Goal: Transaction & Acquisition: Purchase product/service

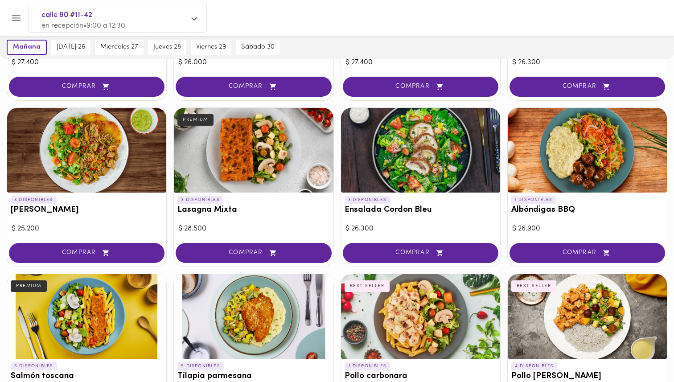
scroll to position [517, 0]
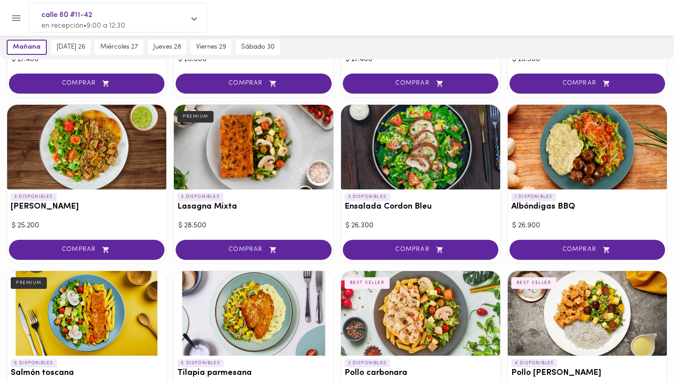
click at [259, 151] on div at bounding box center [253, 147] width 159 height 85
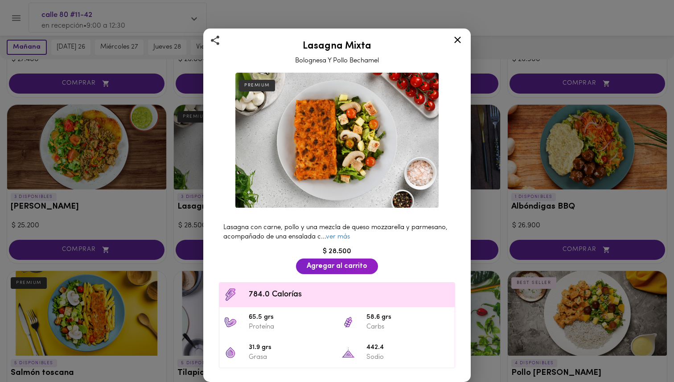
click at [456, 42] on icon at bounding box center [457, 39] width 11 height 11
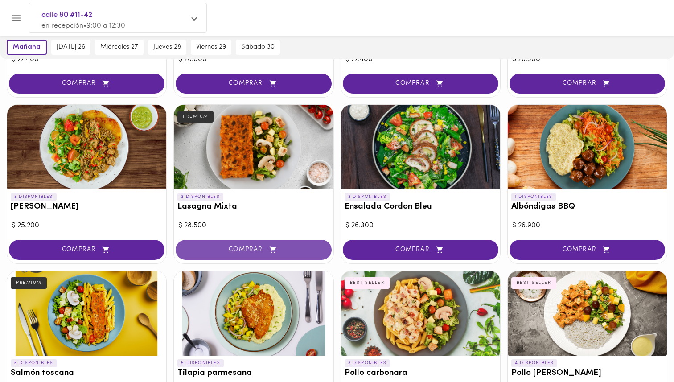
click at [280, 248] on span "COMPRAR" at bounding box center [253, 250] width 133 height 8
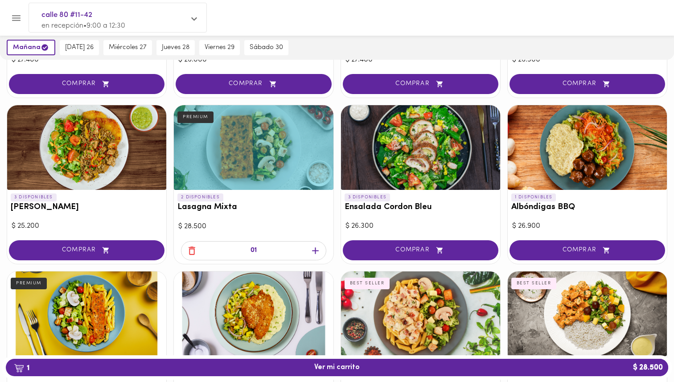
scroll to position [517, 0]
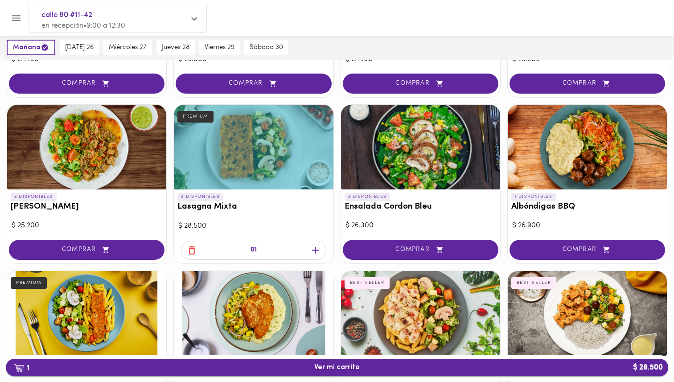
click at [350, 367] on span "1 Ver mi carrito $ 28.500" at bounding box center [336, 367] width 45 height 8
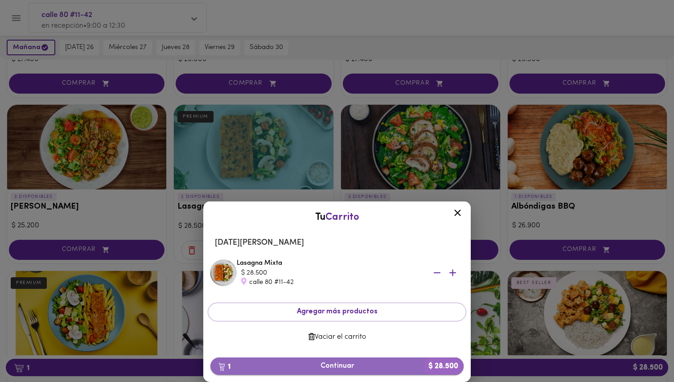
click at [365, 366] on span "1 Continuar $ 28.500" at bounding box center [337, 366] width 239 height 8
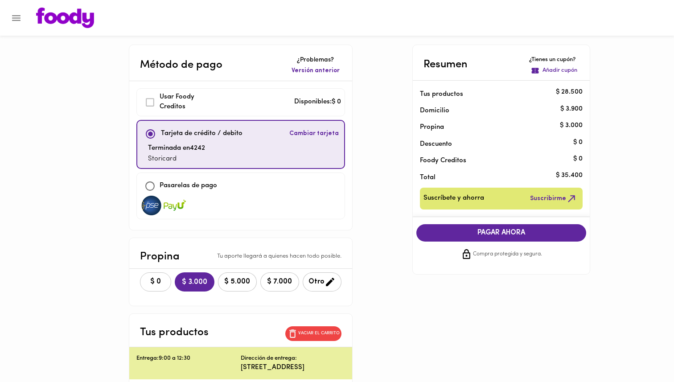
click at [148, 276] on button "$ 0" at bounding box center [155, 281] width 31 height 19
click at [512, 233] on span "PAGAR AHORA" at bounding box center [501, 233] width 153 height 8
